Goal: Check status: Verify the current state of an ongoing process or item

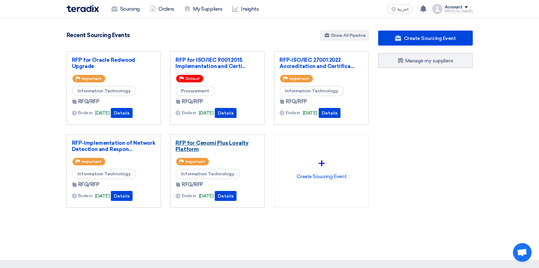
click at [201, 145] on link "RFP for Cenomi Plus Loyalty Platform" at bounding box center [218, 146] width 84 height 12
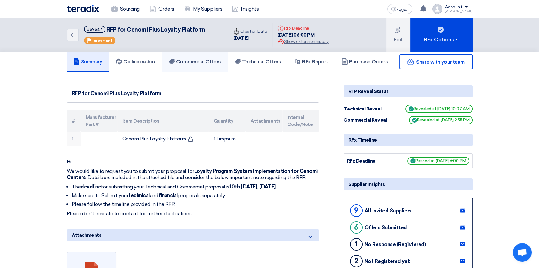
click at [185, 61] on h5 "Commercial Offers" at bounding box center [195, 62] width 52 height 6
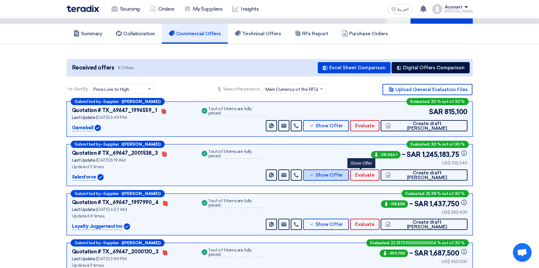
click at [343, 176] on span "Show Offer" at bounding box center [329, 175] width 27 height 5
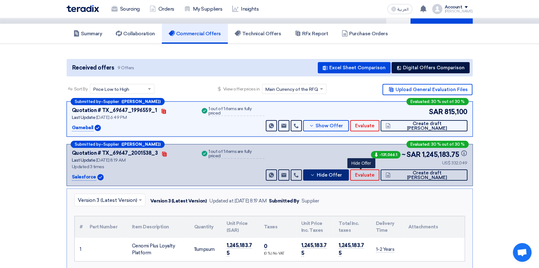
click at [342, 175] on span "Hide Offer" at bounding box center [329, 175] width 25 height 5
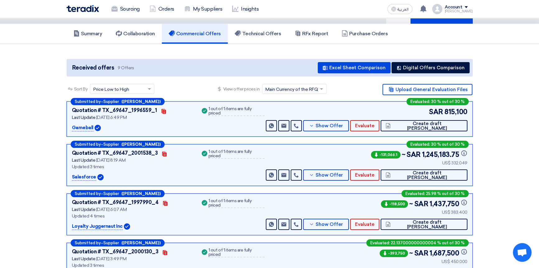
click at [510, 173] on section "Received offers 9 Offers Excel Sheet Comparison Digital Offers Comparison Sort …" at bounding box center [269, 265] width 539 height 442
